Goal: Task Accomplishment & Management: Manage account settings

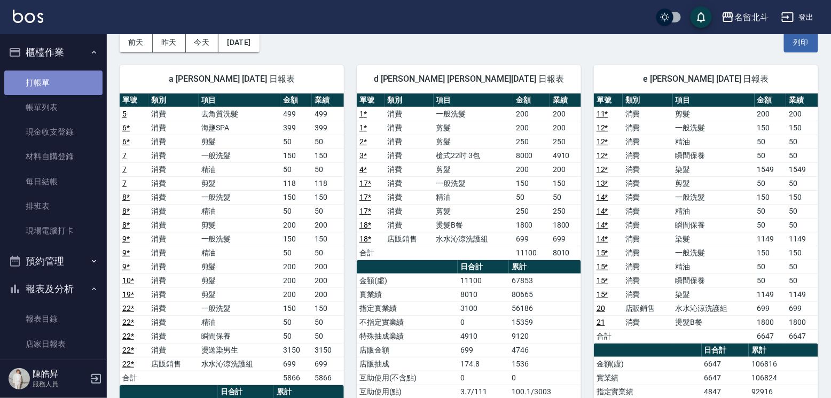
click at [55, 85] on link "打帳單" at bounding box center [53, 83] width 98 height 25
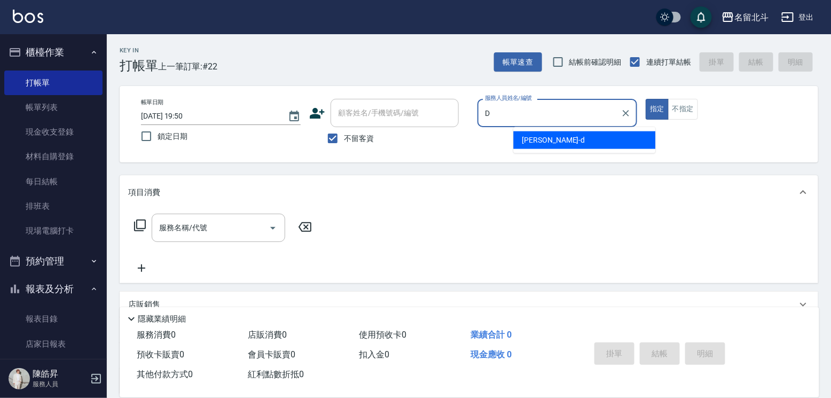
type input "[PERSON_NAME] -d"
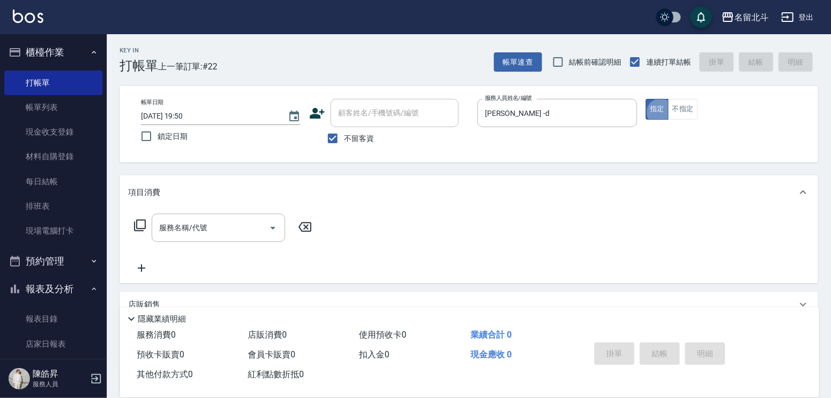
type button "true"
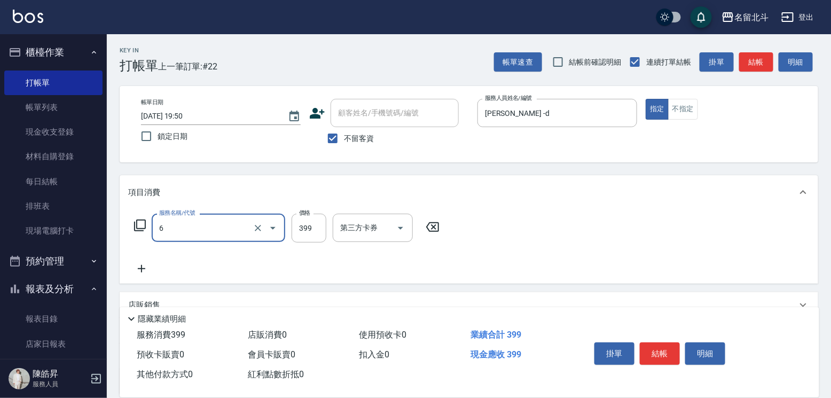
type input "海鹽SPA(6)"
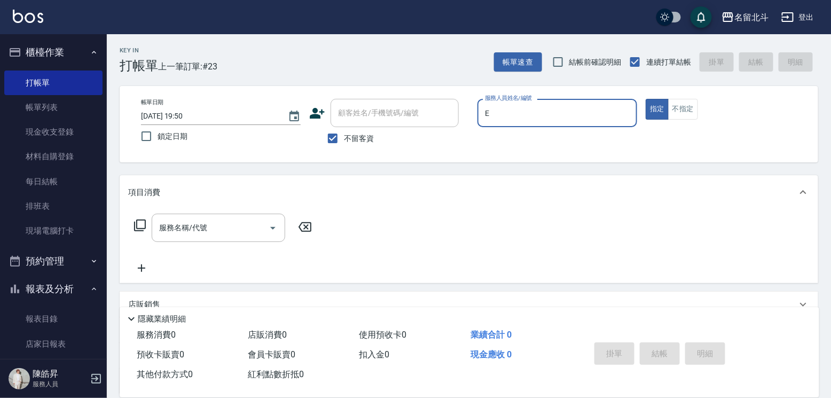
type input "[PERSON_NAME]-e"
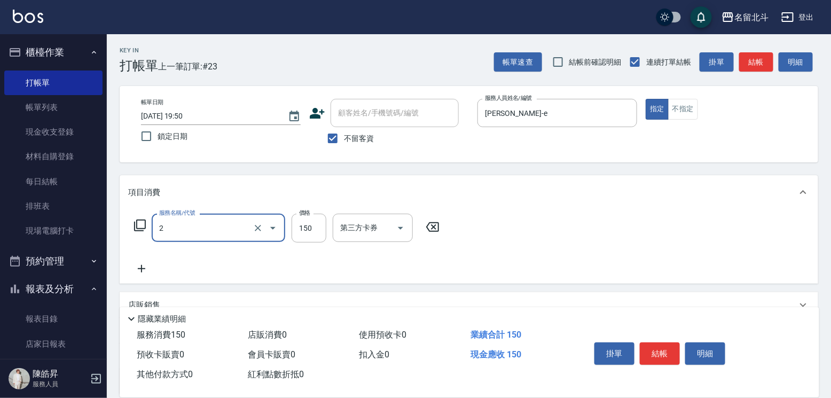
type input "一般洗髮(2)"
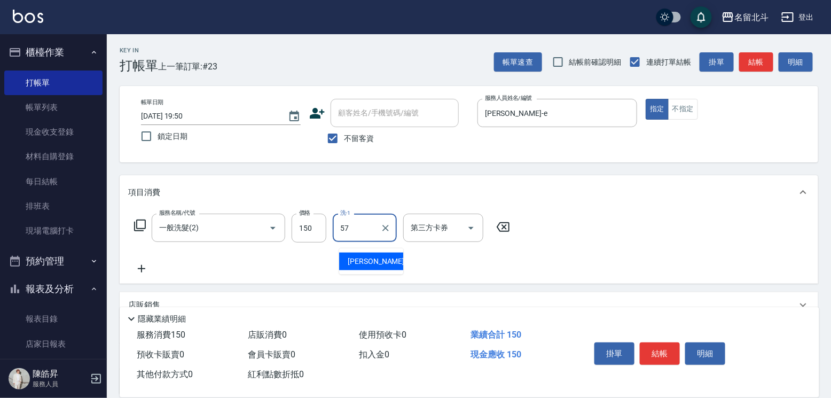
type input "[PERSON_NAME]-57"
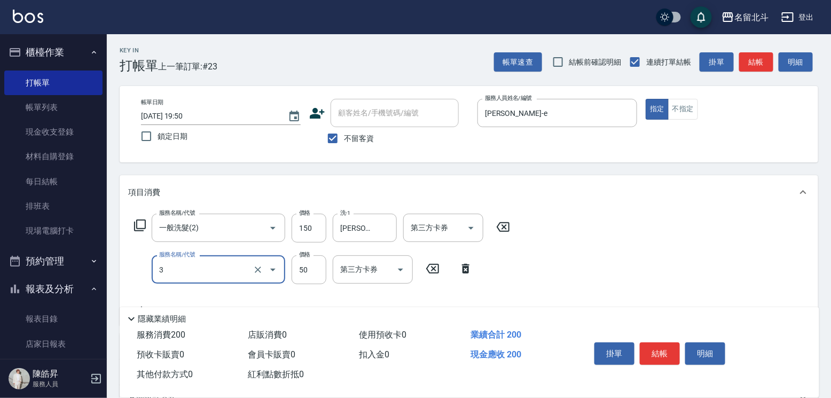
type input "精油(3)"
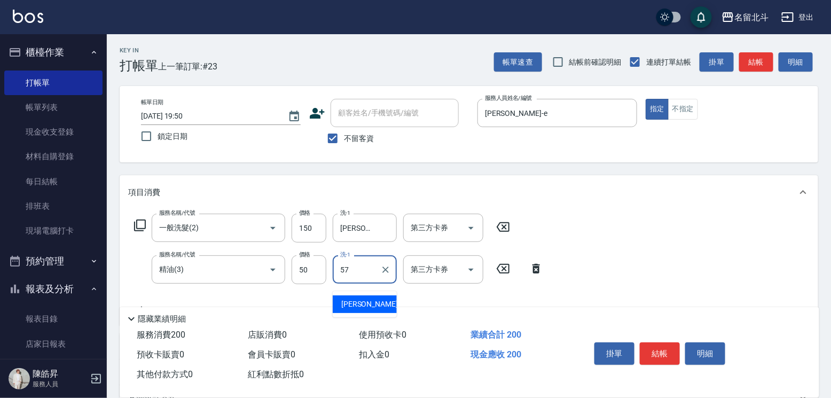
type input "[PERSON_NAME]-57"
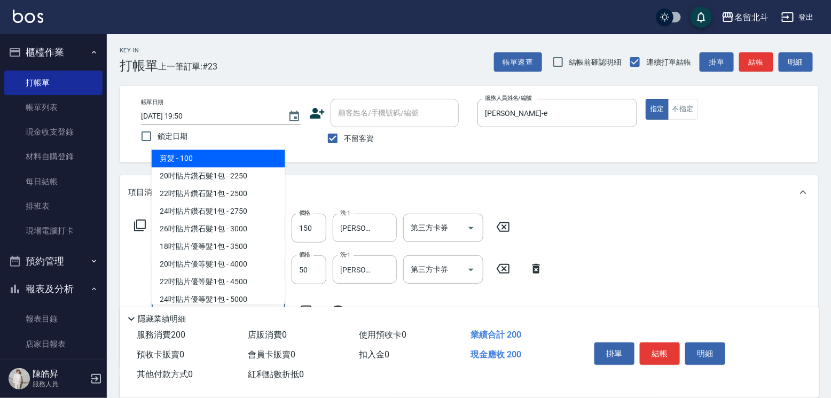
type input "剪髮(1)"
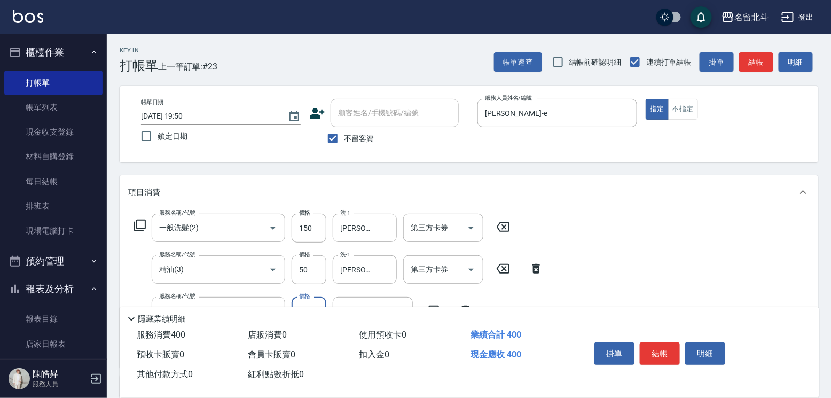
type input "200"
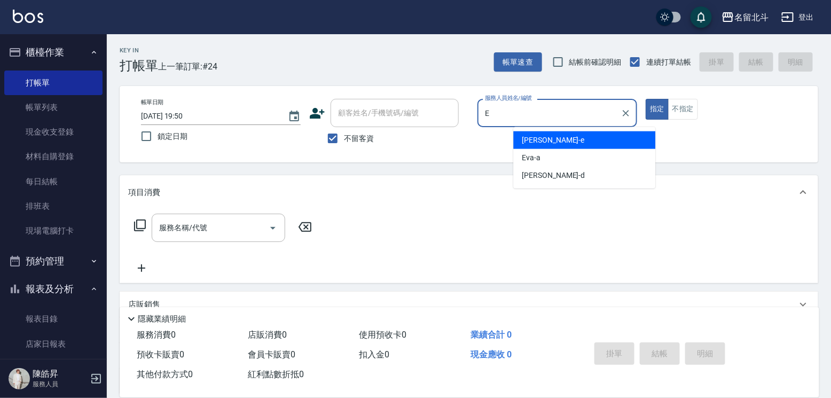
type input "[PERSON_NAME]-e"
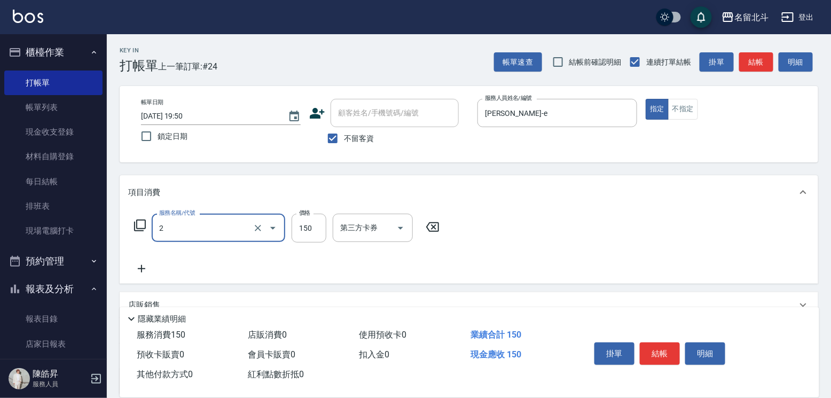
type input "一般洗髮(2)"
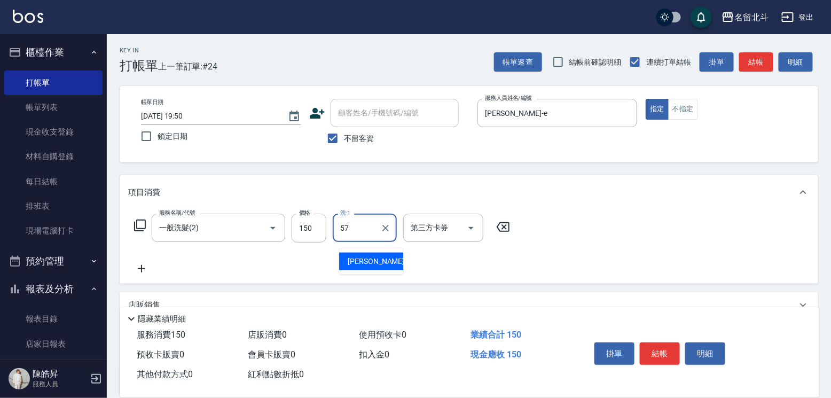
type input "[PERSON_NAME]-57"
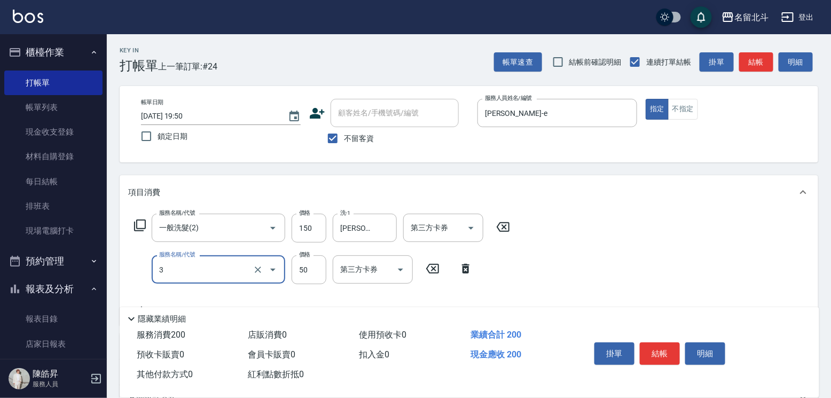
type input "精油(3)"
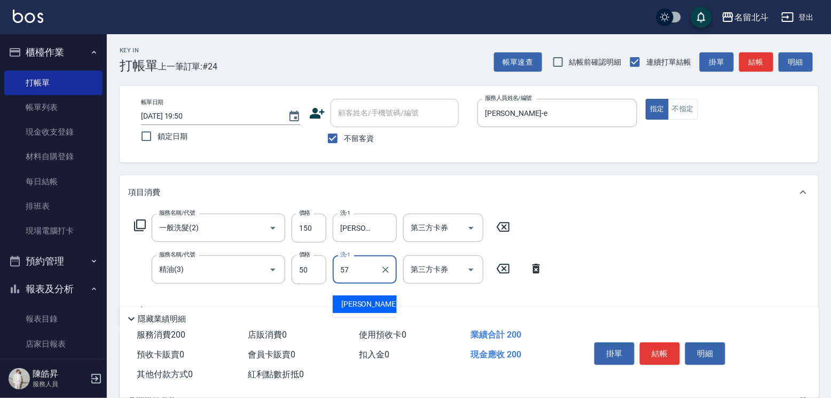
type input "[PERSON_NAME]-57"
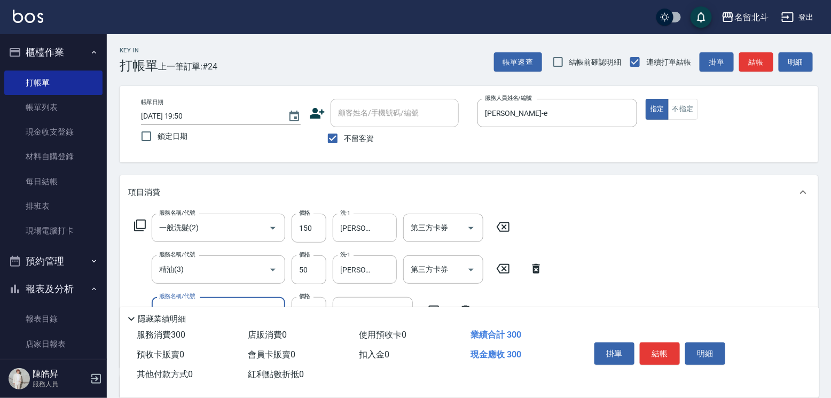
type input "剪髮(1)"
type input "200"
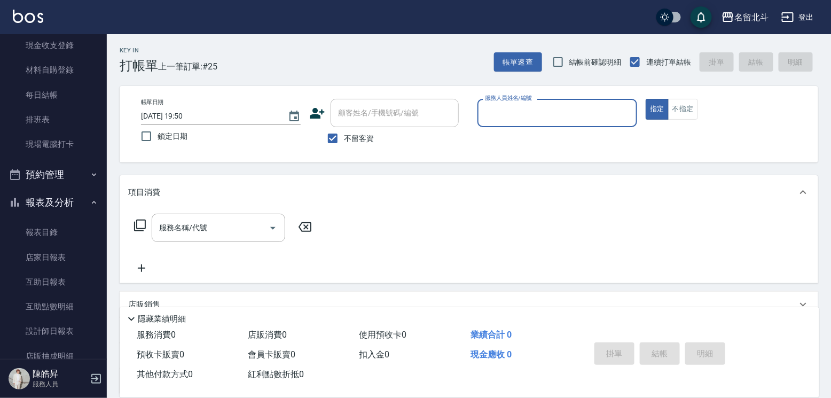
scroll to position [180, 0]
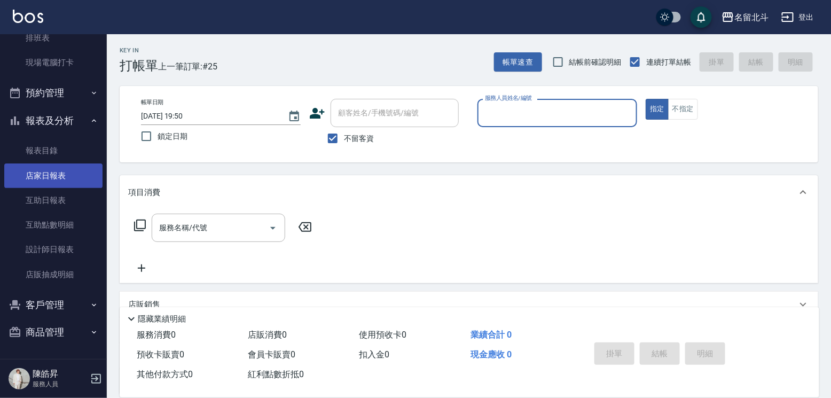
click at [54, 177] on link "店家日報表" at bounding box center [53, 176] width 98 height 25
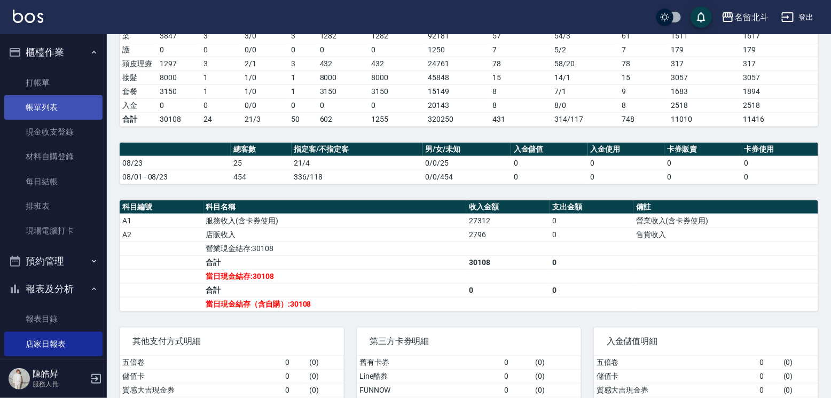
click at [62, 113] on link "帳單列表" at bounding box center [53, 107] width 98 height 25
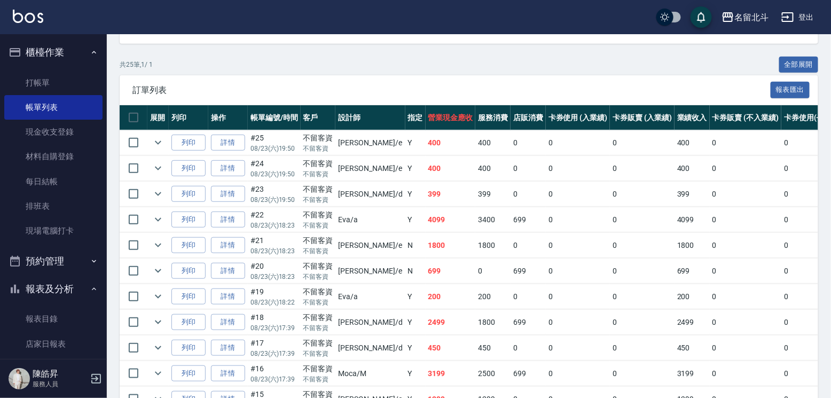
scroll to position [214, 0]
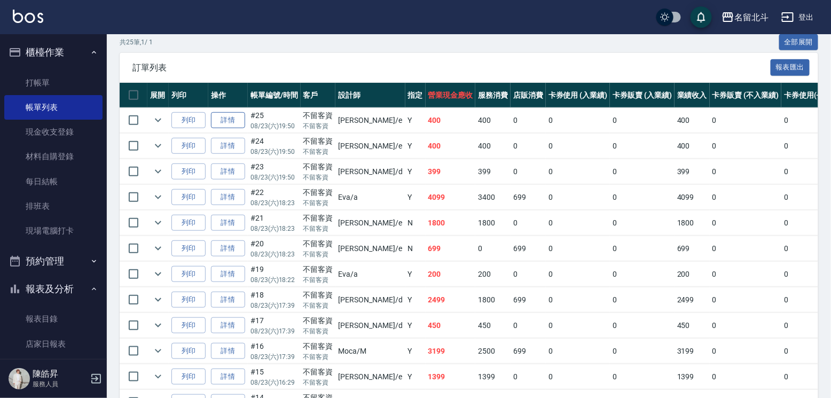
click at [245, 129] on link "詳情" at bounding box center [228, 120] width 34 height 17
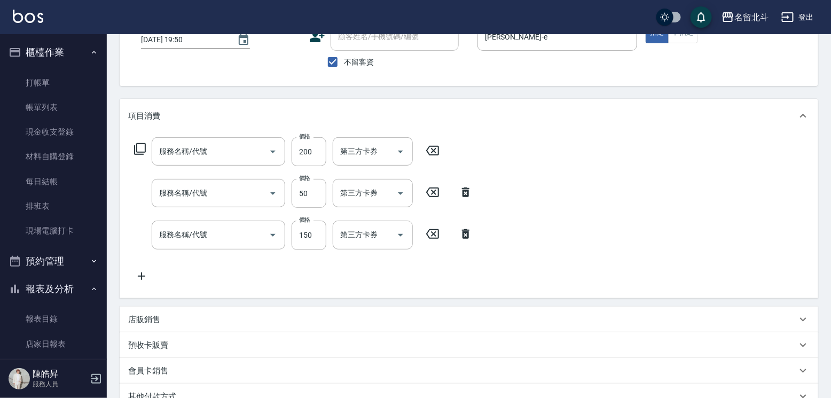
type input "[DATE] 19:50"
checkbox input "true"
type input "[PERSON_NAME]-e"
type input "剪髮(1)"
type input "精油(3)"
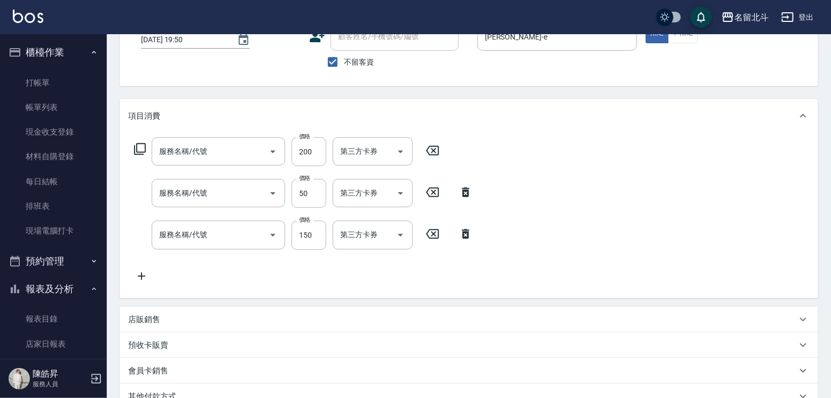
type input "一般洗髮(2)"
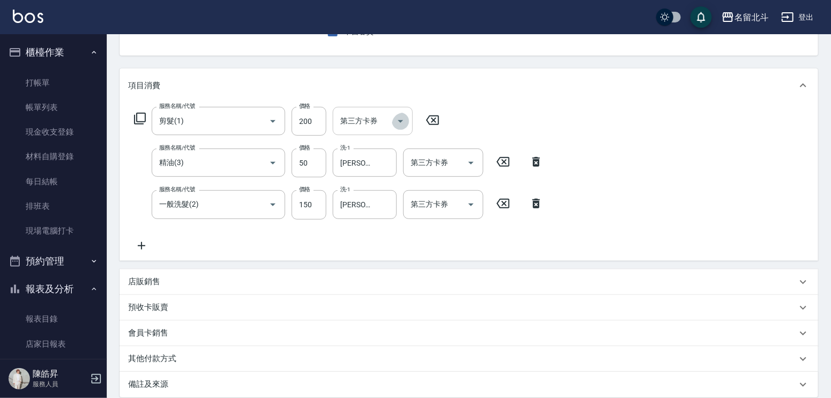
click at [401, 128] on icon "Open" at bounding box center [400, 121] width 13 height 13
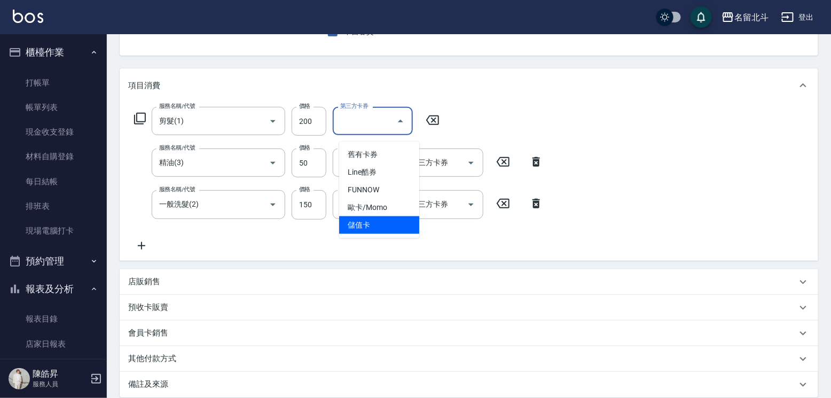
click at [375, 223] on span "儲值卡" at bounding box center [379, 225] width 80 height 18
type input "儲值卡"
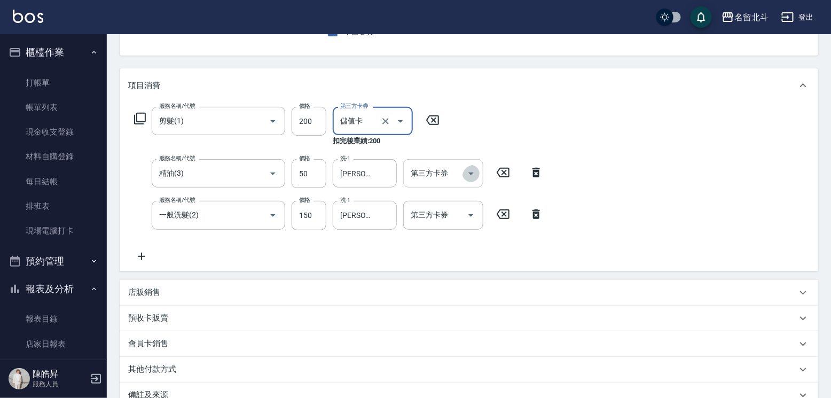
drag, startPoint x: 464, startPoint y: 178, endPoint x: 456, endPoint y: 185, distance: 10.6
click at [465, 178] on icon "Open" at bounding box center [471, 173] width 13 height 13
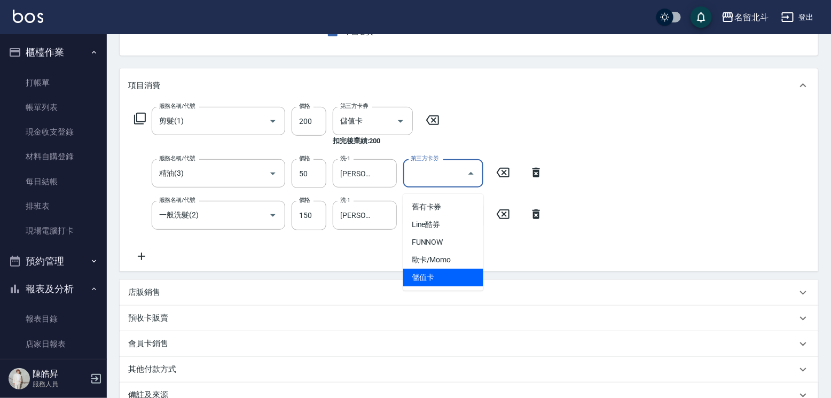
click at [435, 274] on span "儲值卡" at bounding box center [443, 278] width 80 height 18
type input "儲值卡"
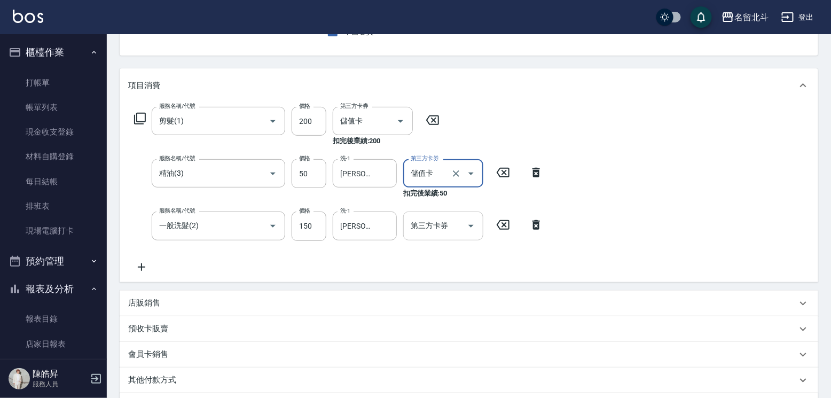
click at [470, 230] on icon "Open" at bounding box center [471, 226] width 13 height 13
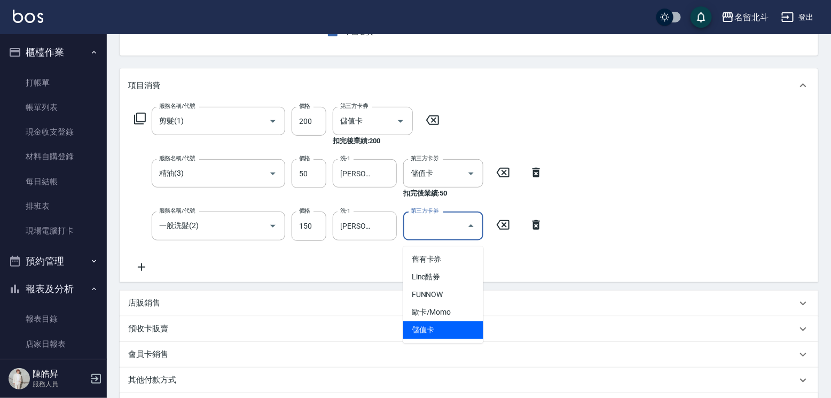
click at [449, 337] on span "儲值卡" at bounding box center [443, 330] width 80 height 18
type input "儲值卡"
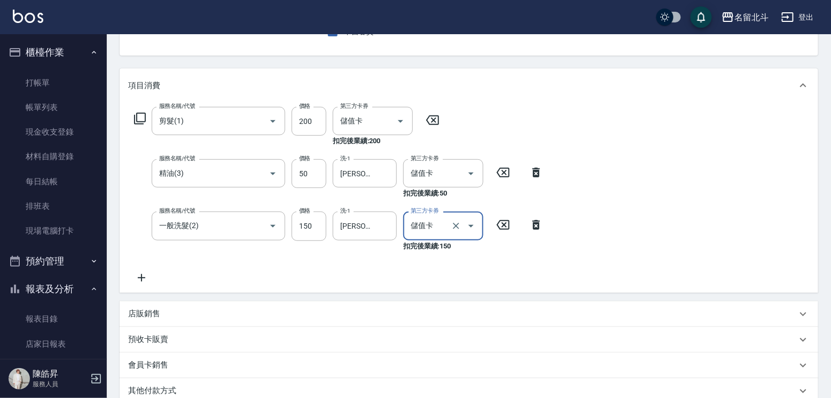
scroll to position [283, 0]
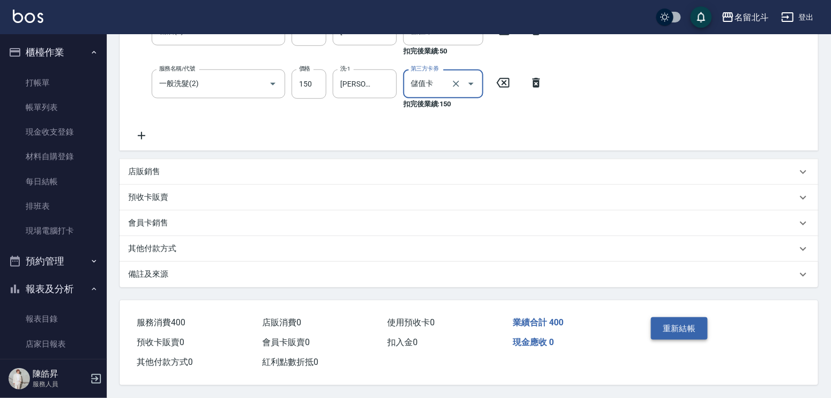
click at [704, 319] on button "重新結帳" at bounding box center [679, 328] width 57 height 22
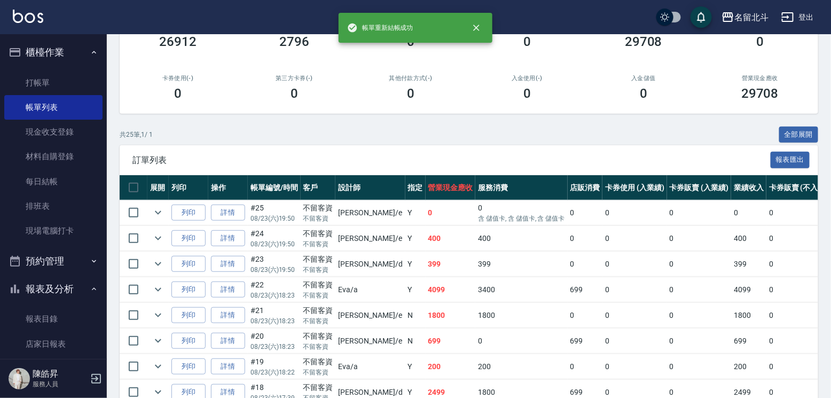
scroll to position [160, 0]
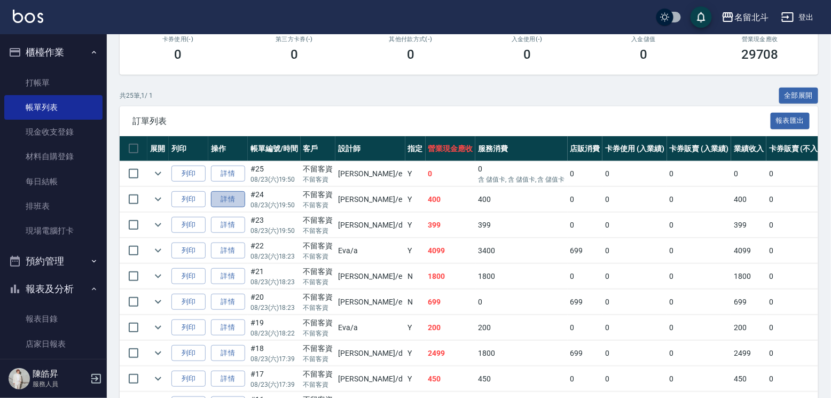
click at [245, 208] on link "詳情" at bounding box center [228, 199] width 34 height 17
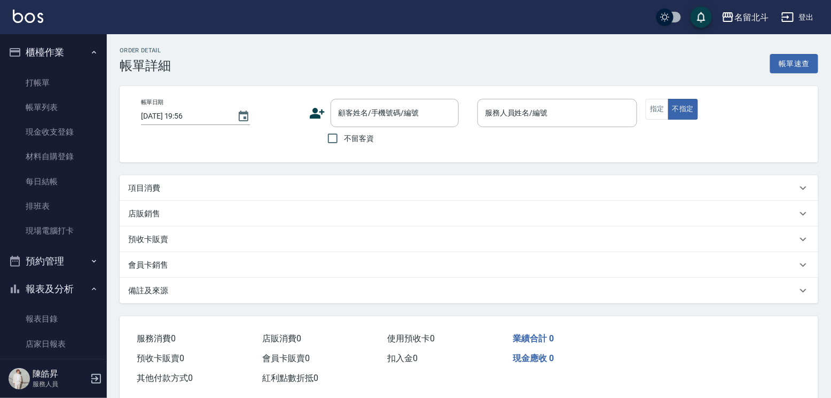
type input "[DATE] 19:50"
checkbox input "true"
type input "[PERSON_NAME]-e"
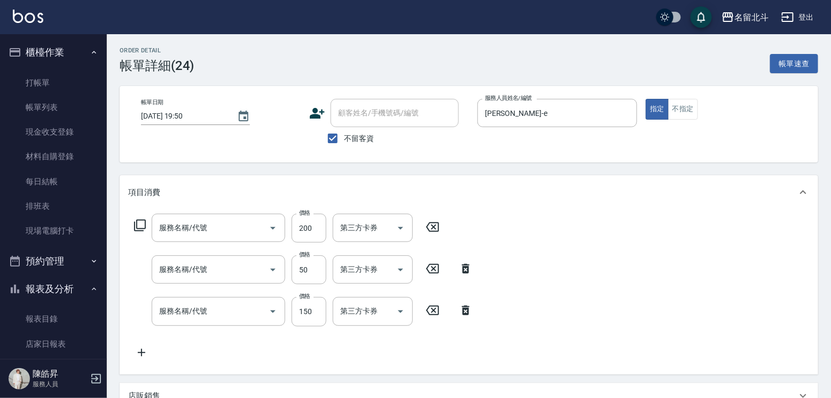
type input "剪髮(1)"
type input "精油(3)"
type input "一般洗髮(2)"
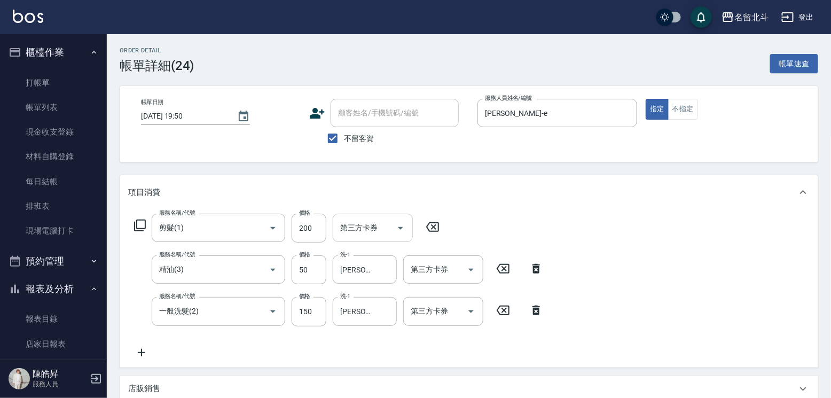
click at [407, 235] on icon "Open" at bounding box center [400, 228] width 13 height 13
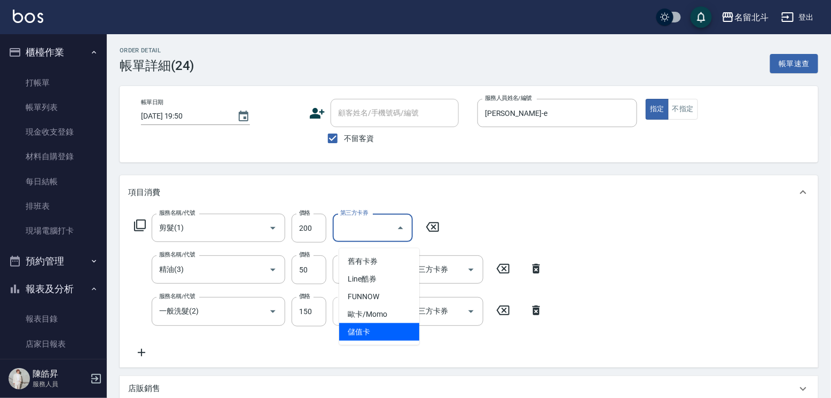
click at [368, 334] on span "儲值卡" at bounding box center [379, 332] width 80 height 18
type input "儲值卡"
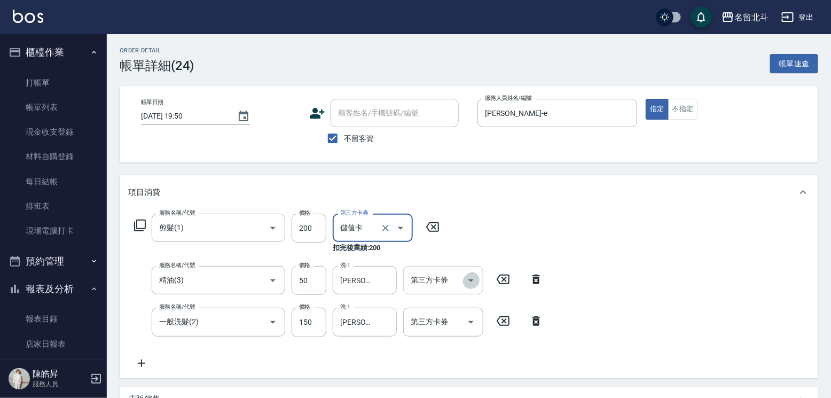
click at [472, 286] on icon "Open" at bounding box center [471, 280] width 13 height 13
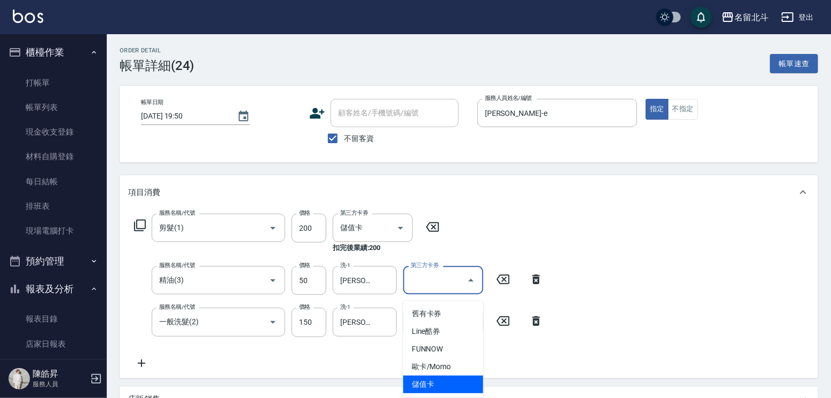
click at [441, 380] on span "儲值卡" at bounding box center [443, 385] width 80 height 18
type input "儲值卡"
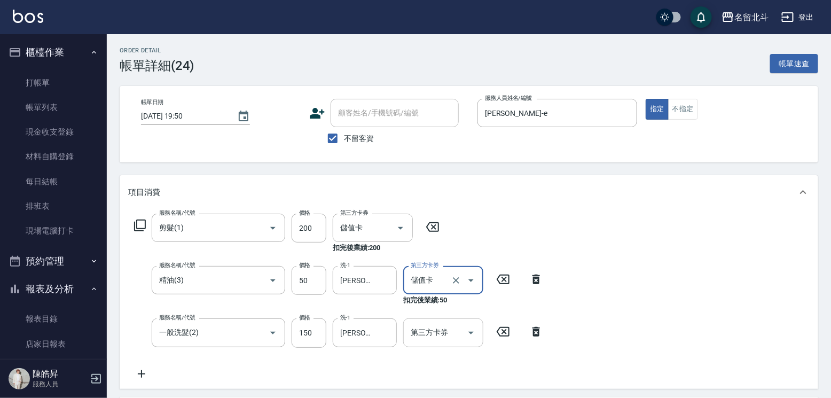
click at [469, 339] on icon "Open" at bounding box center [471, 332] width 13 height 13
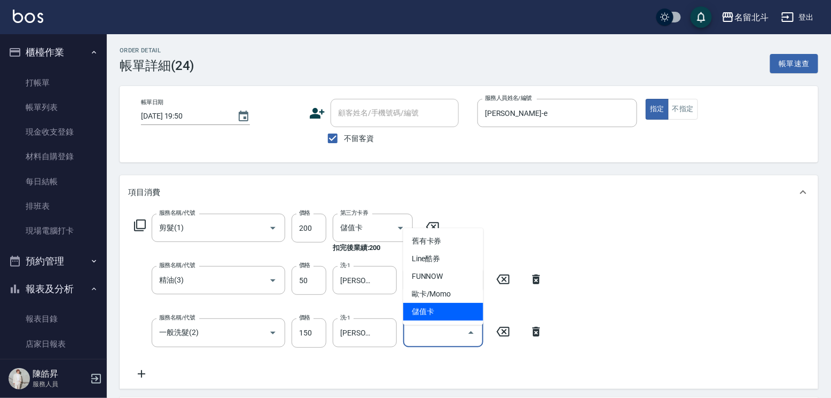
click at [457, 314] on span "儲值卡" at bounding box center [443, 312] width 80 height 18
type input "儲值卡"
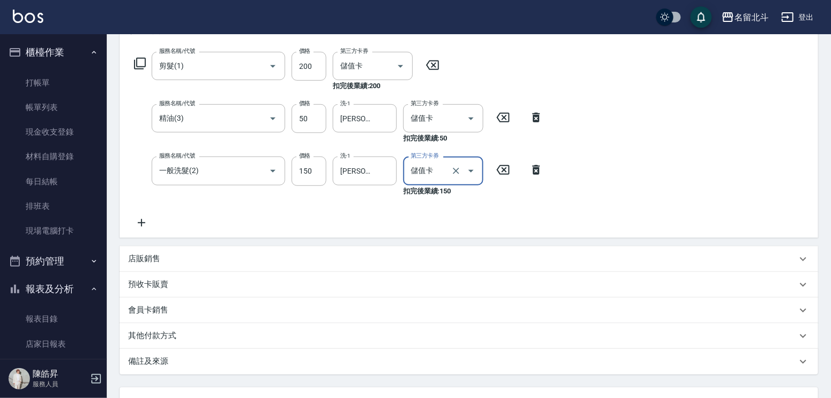
scroll to position [267, 0]
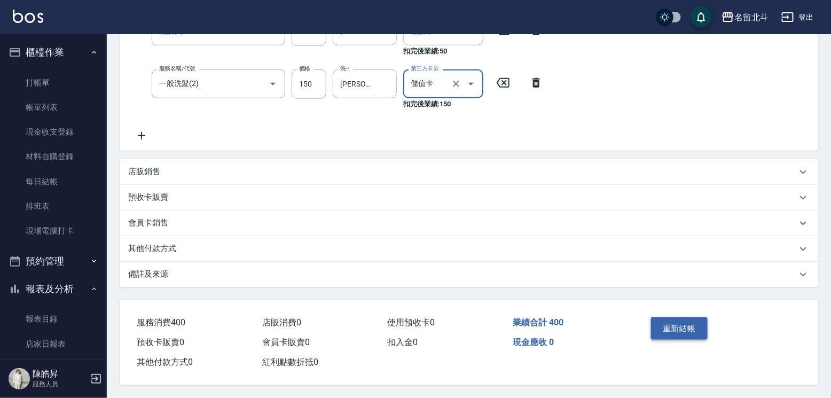
click at [686, 328] on button "重新結帳" at bounding box center [679, 328] width 57 height 22
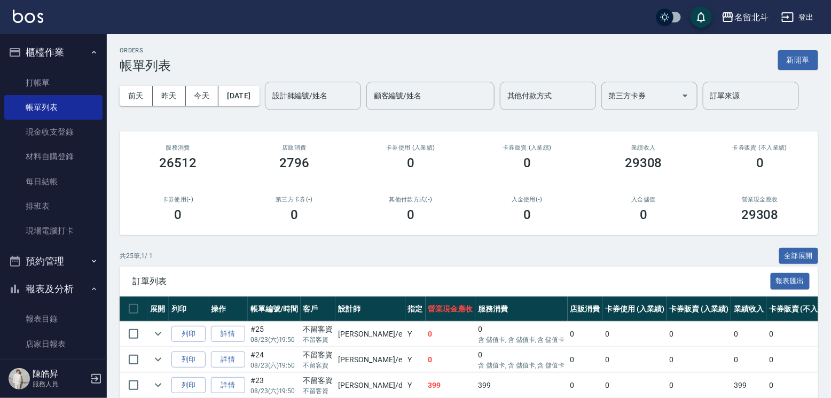
scroll to position [160, 0]
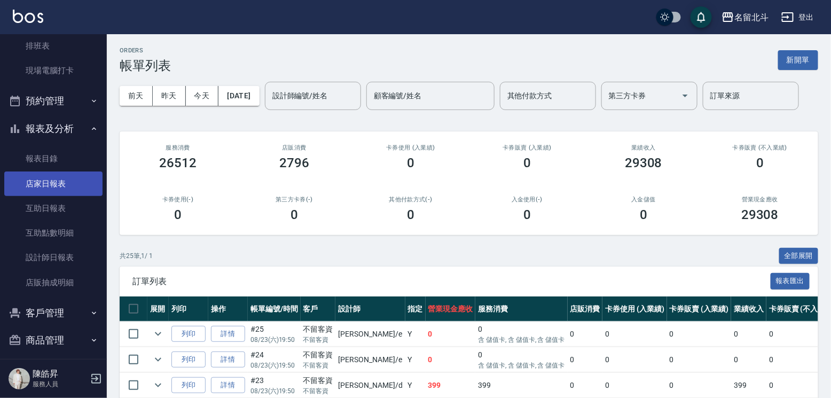
click at [51, 190] on link "店家日報表" at bounding box center [53, 184] width 98 height 25
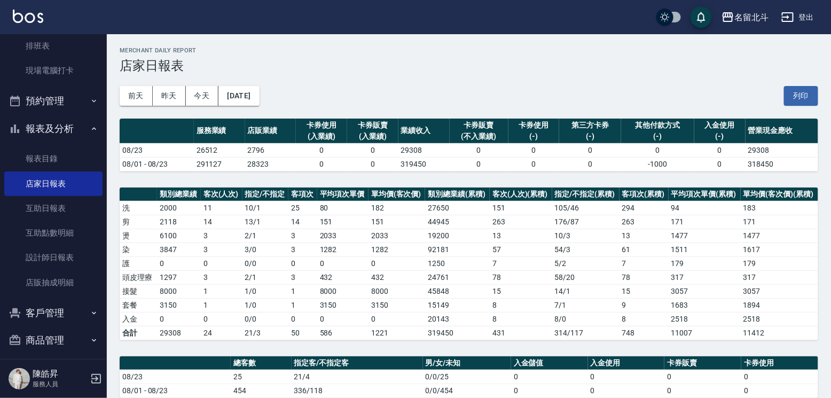
scroll to position [214, 0]
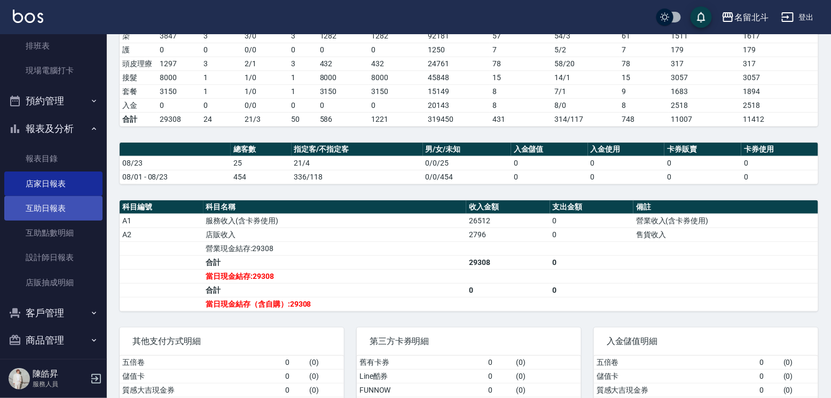
click at [65, 221] on link "互助日報表" at bounding box center [53, 208] width 98 height 25
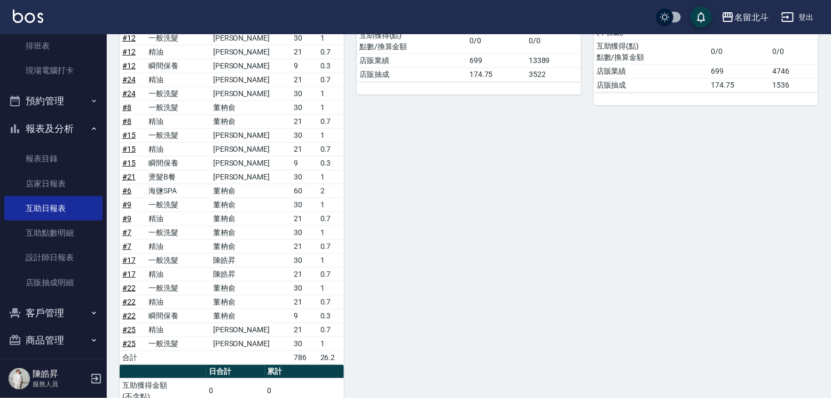
scroll to position [24, 0]
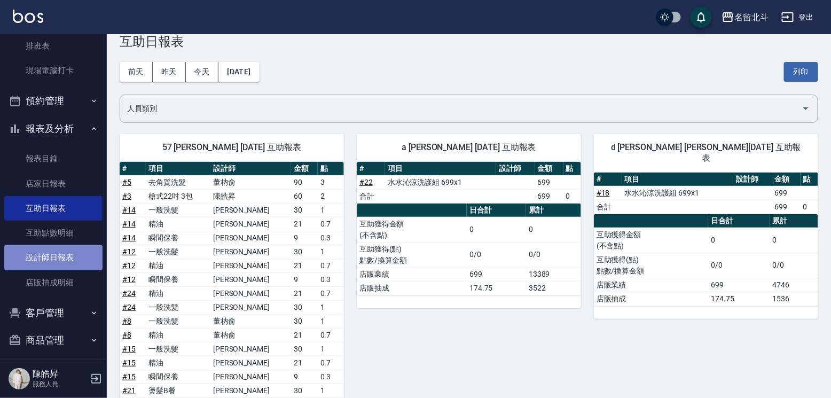
click at [71, 270] on link "設計師日報表" at bounding box center [53, 257] width 98 height 25
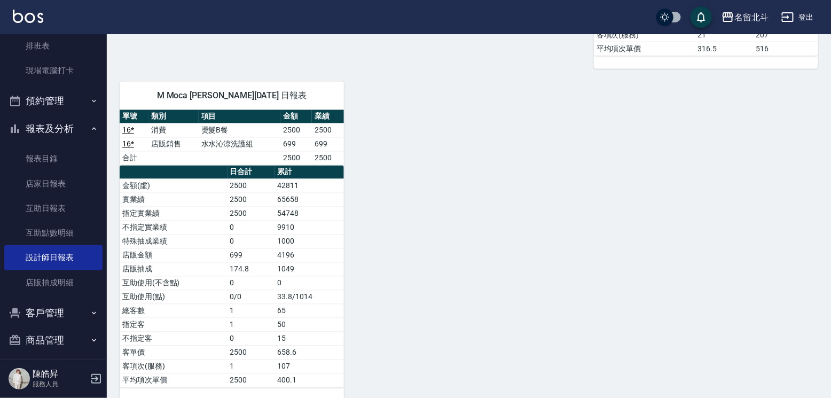
scroll to position [656, 0]
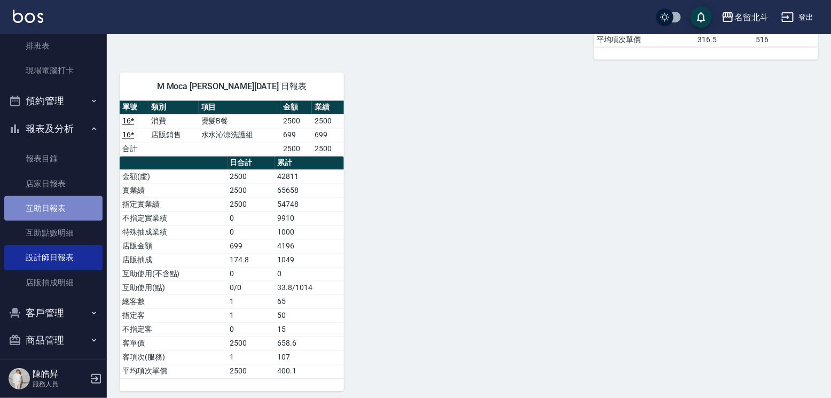
click at [61, 209] on link "互助日報表" at bounding box center [53, 208] width 98 height 25
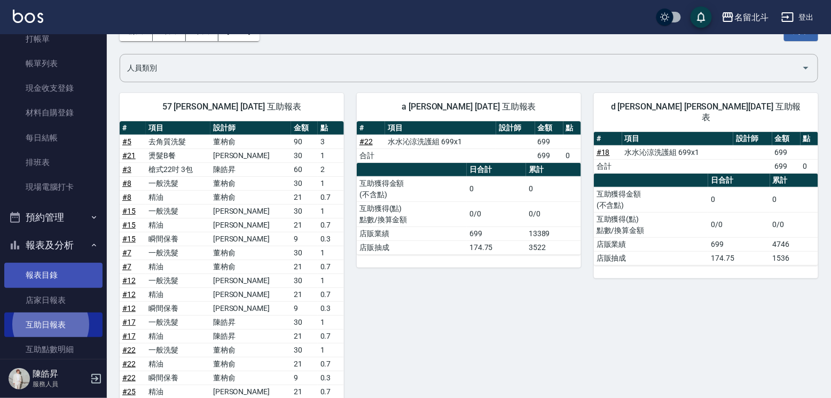
scroll to position [160, 0]
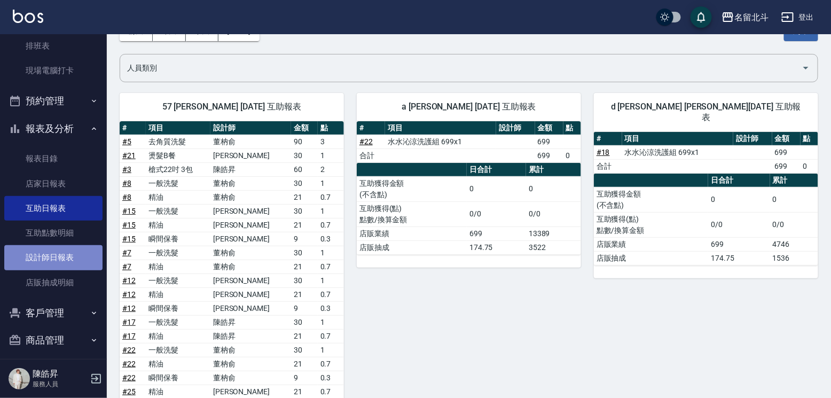
click at [71, 268] on link "設計師日報表" at bounding box center [53, 257] width 98 height 25
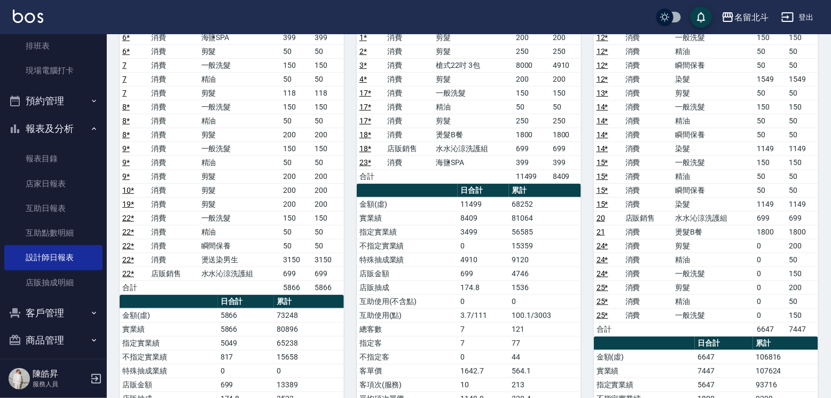
scroll to position [160, 0]
